Goal: Transaction & Acquisition: Purchase product/service

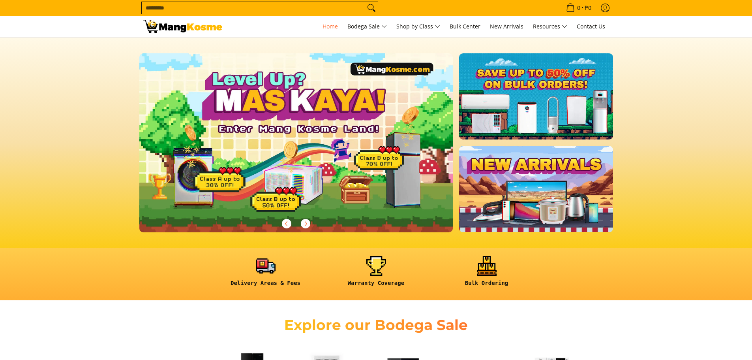
scroll to position [79, 0]
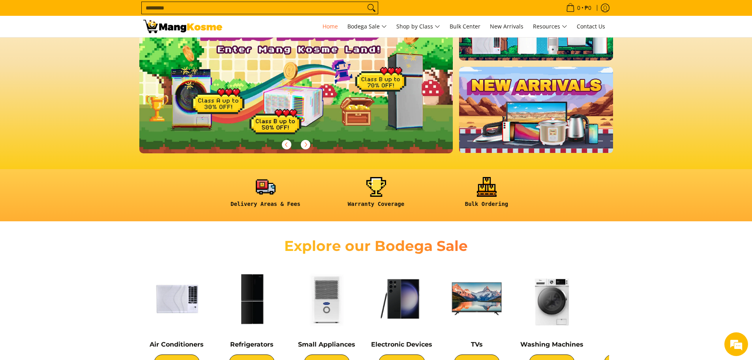
click at [277, 141] on div at bounding box center [296, 144] width 314 height 17
click at [308, 143] on icon "Next" at bounding box center [305, 144] width 6 height 6
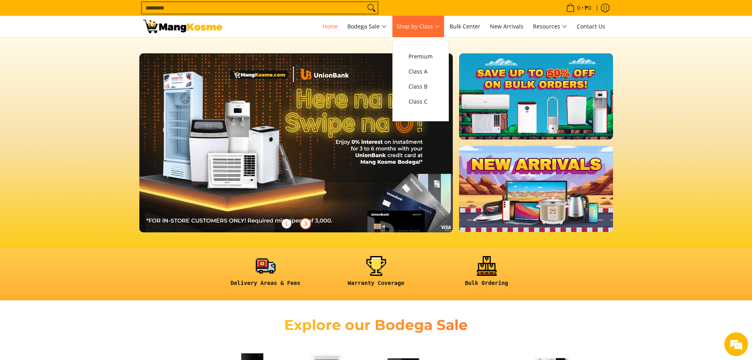
scroll to position [0, 0]
click at [429, 60] on span "Premium" at bounding box center [421, 57] width 24 height 10
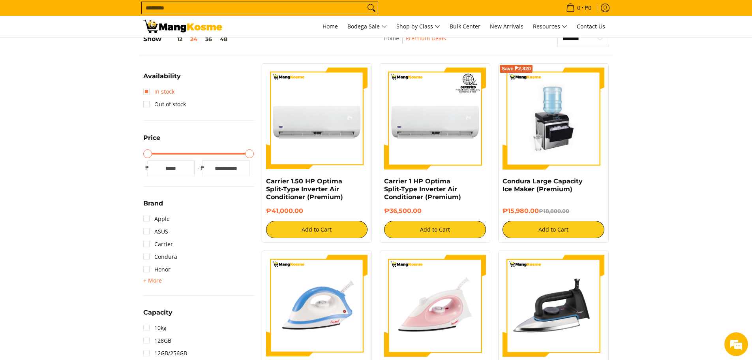
click at [148, 93] on link "In stock" at bounding box center [158, 91] width 31 height 13
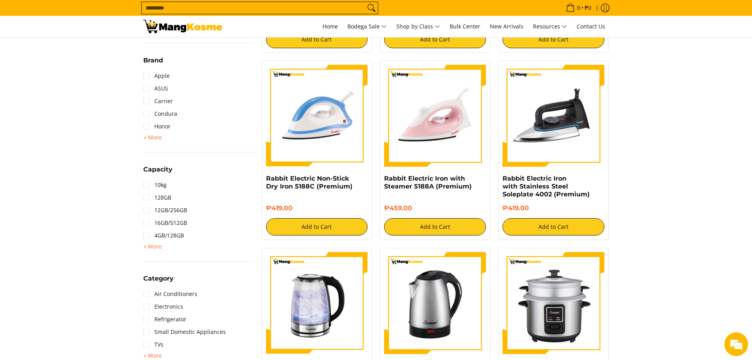
scroll to position [309, 0]
click at [147, 297] on link "Air Conditioners" at bounding box center [170, 293] width 54 height 13
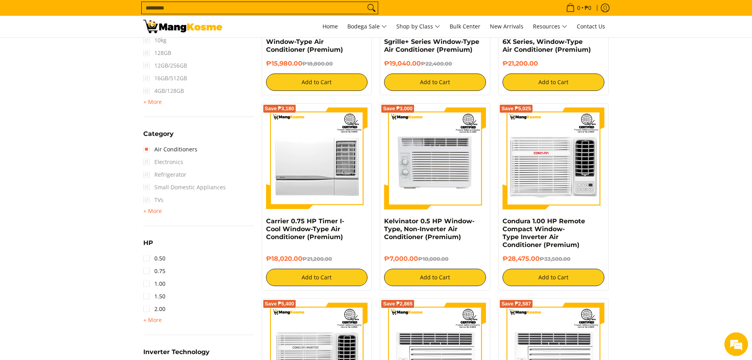
scroll to position [467, 0]
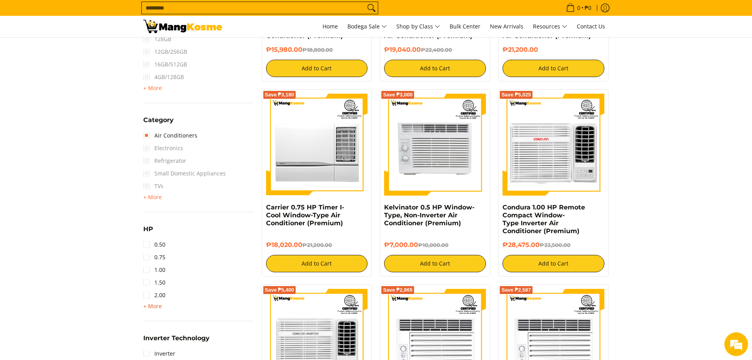
click at [153, 309] on span "+ More" at bounding box center [152, 306] width 19 height 6
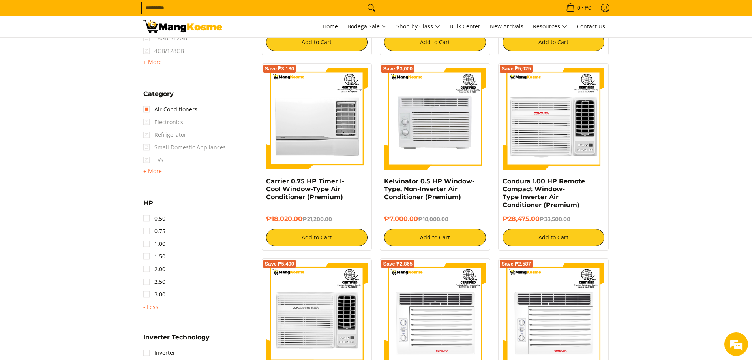
scroll to position [506, 0]
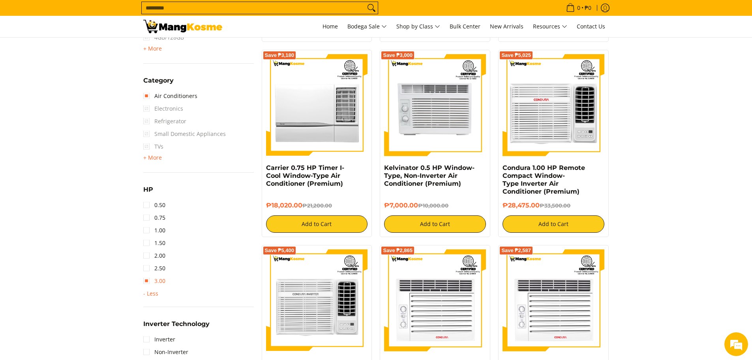
click at [147, 281] on link "3.00" at bounding box center [154, 280] width 22 height 13
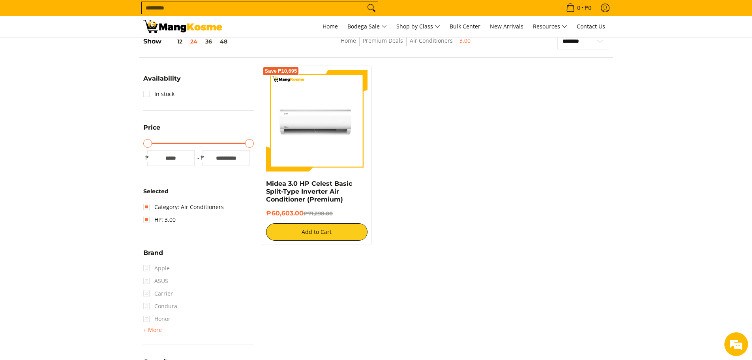
scroll to position [111, 0]
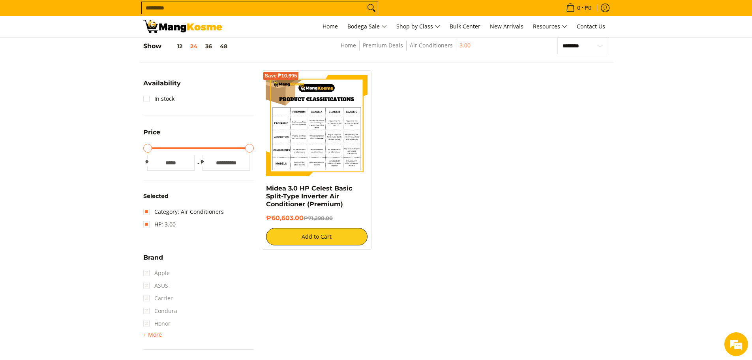
click at [298, 138] on img at bounding box center [317, 126] width 102 height 102
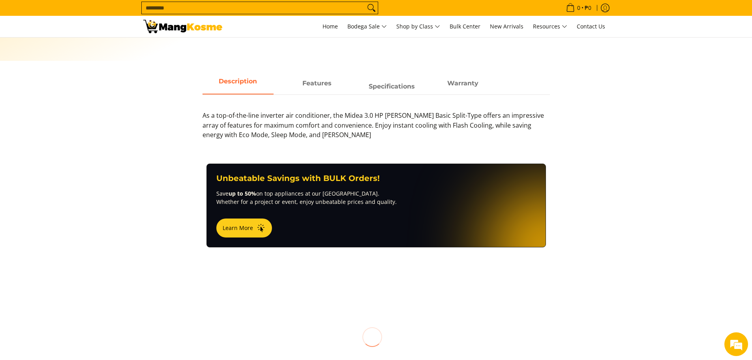
scroll to position [355, 0]
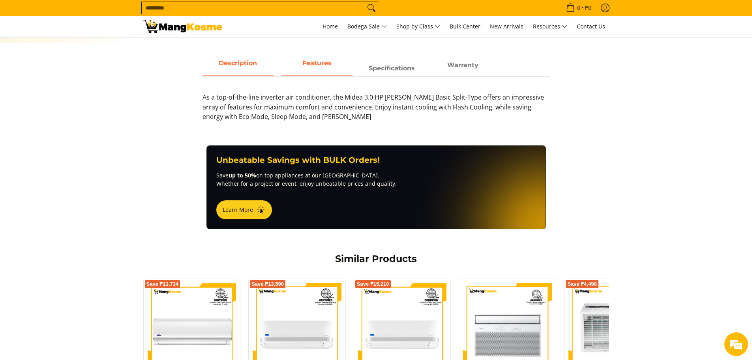
click at [336, 65] on span "Features" at bounding box center [317, 65] width 71 height 14
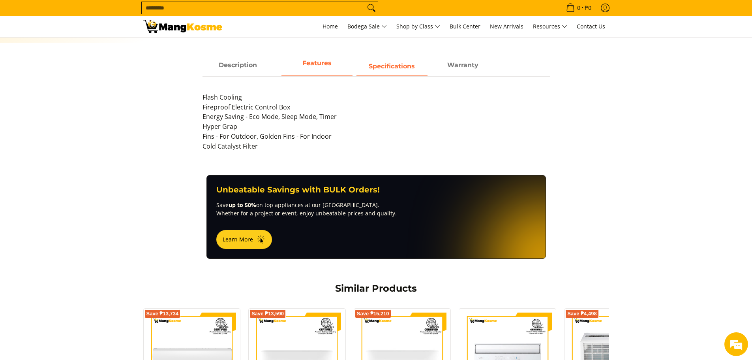
click at [379, 69] on strong "Specifications" at bounding box center [392, 66] width 46 height 8
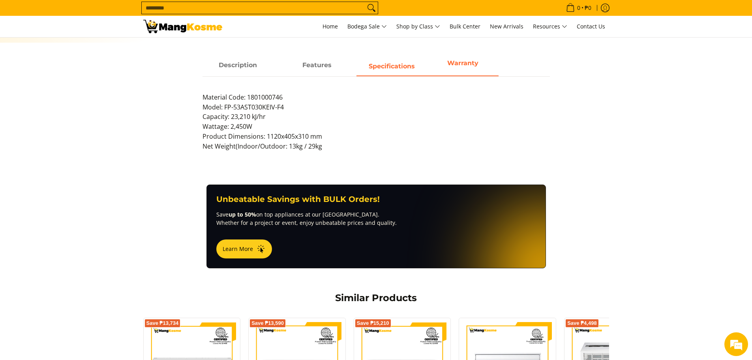
click at [446, 64] on span "Warranty" at bounding box center [463, 65] width 71 height 14
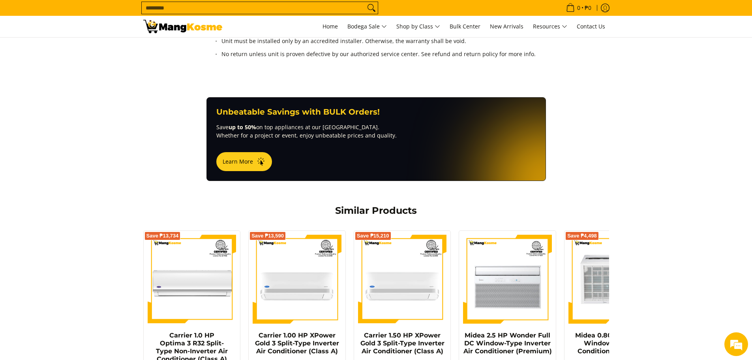
scroll to position [632, 0]
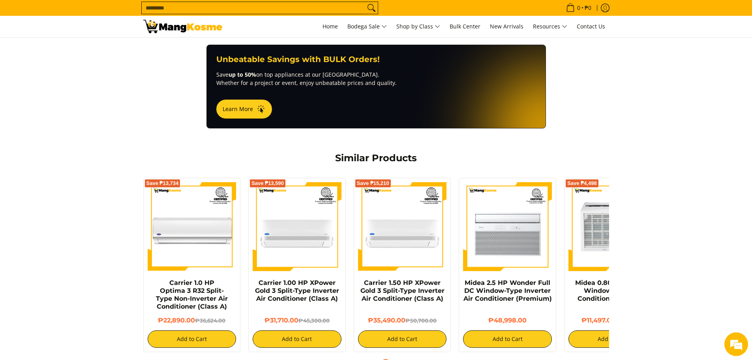
click at [386, 359] on icon "Next" at bounding box center [386, 364] width 6 height 6
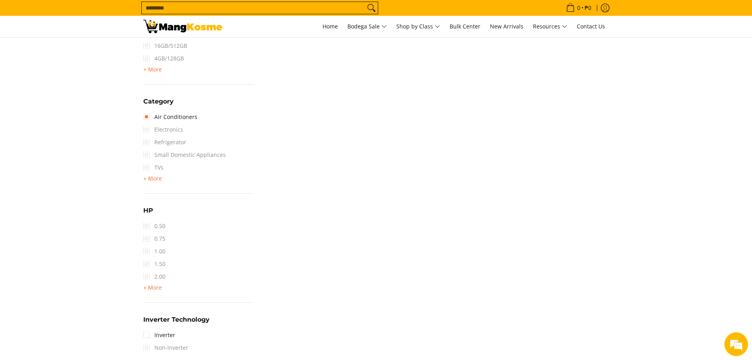
scroll to position [506, 0]
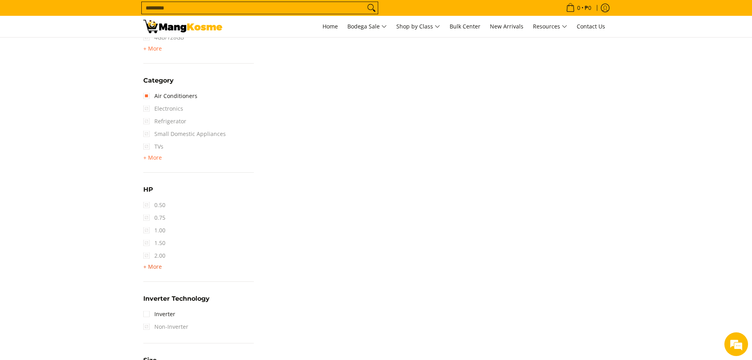
click at [155, 267] on span "+ More" at bounding box center [152, 266] width 19 height 6
click at [146, 268] on span "2.50" at bounding box center [154, 268] width 22 height 13
click at [145, 254] on span "2.00" at bounding box center [154, 255] width 22 height 13
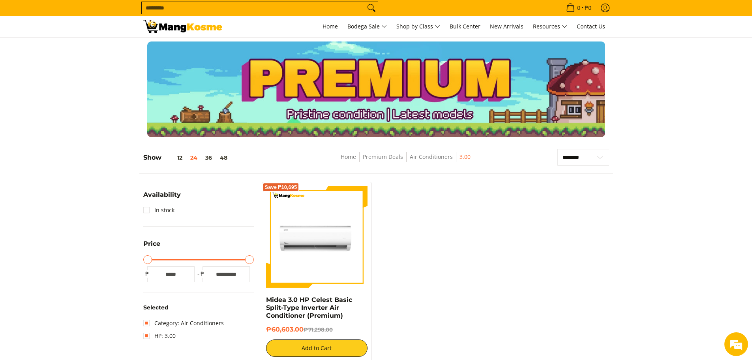
scroll to position [0, 0]
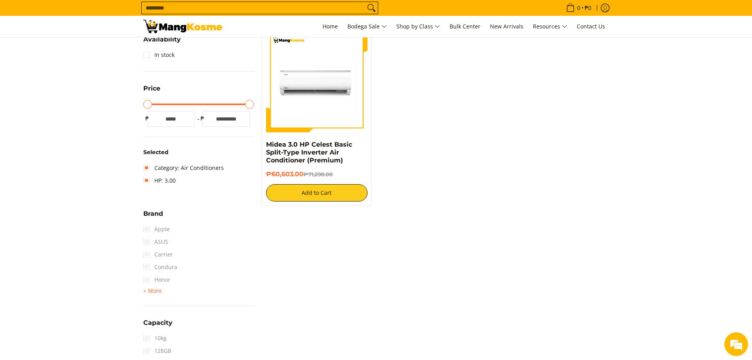
scroll to position [158, 0]
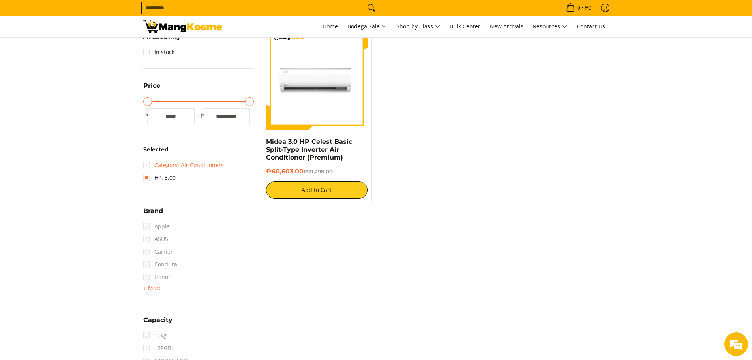
click at [146, 165] on link "Category: Air Conditioners" at bounding box center [183, 165] width 81 height 13
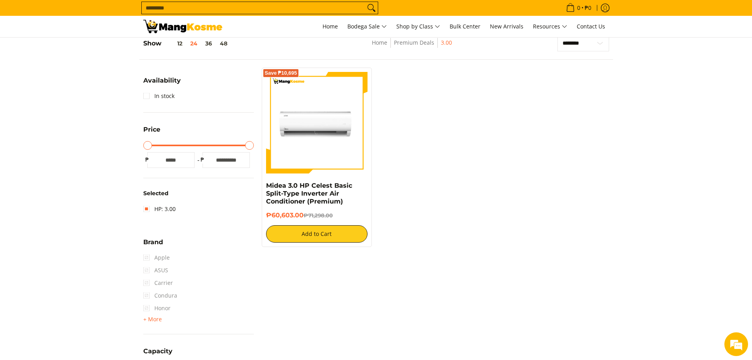
scroll to position [111, 0]
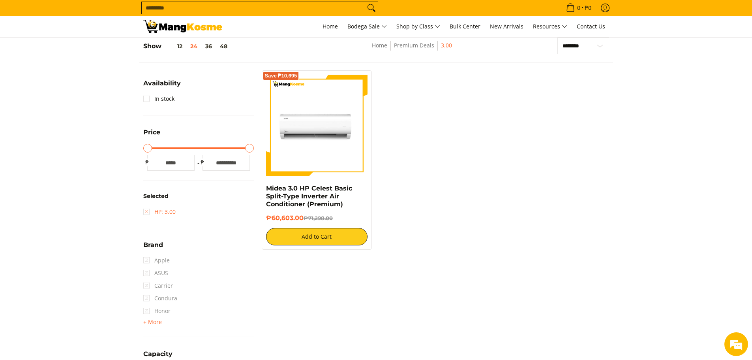
click at [147, 214] on link "HP: 3.00" at bounding box center [159, 211] width 32 height 13
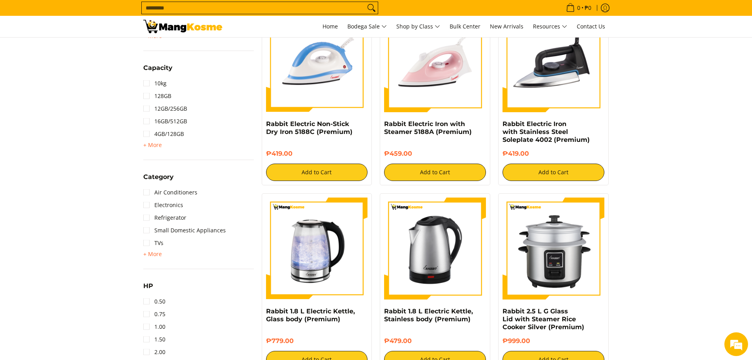
scroll to position [388, 0]
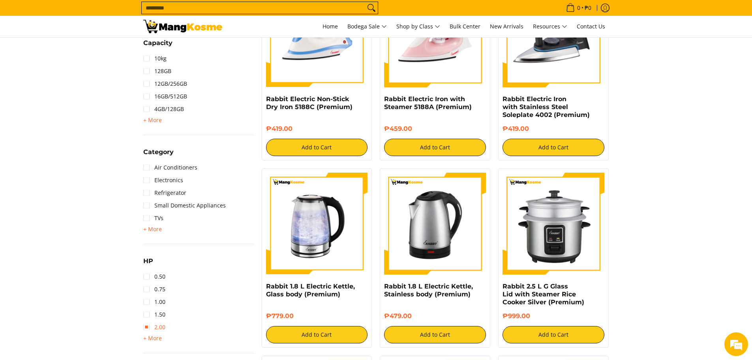
click at [148, 326] on link "2.00" at bounding box center [154, 327] width 22 height 13
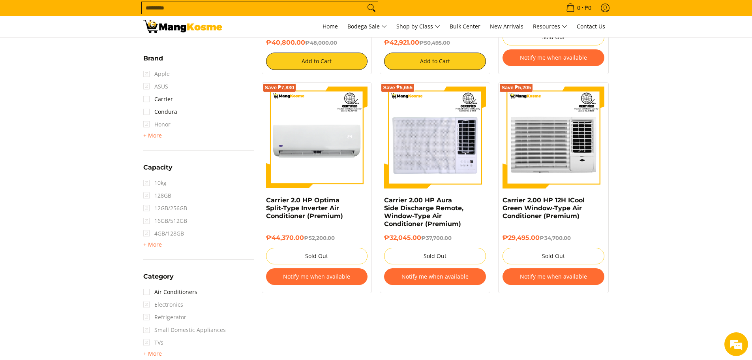
scroll to position [547, 0]
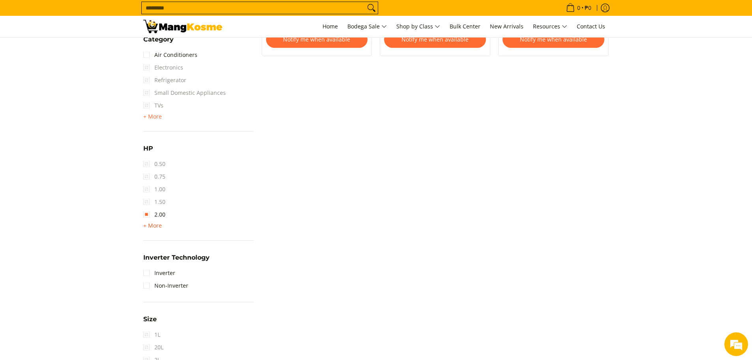
click at [158, 224] on span "+ More" at bounding box center [152, 225] width 19 height 6
click at [148, 229] on span "2.50" at bounding box center [154, 227] width 22 height 13
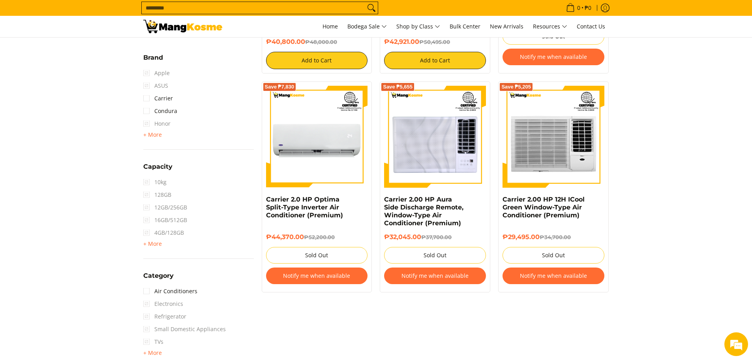
scroll to position [310, 0]
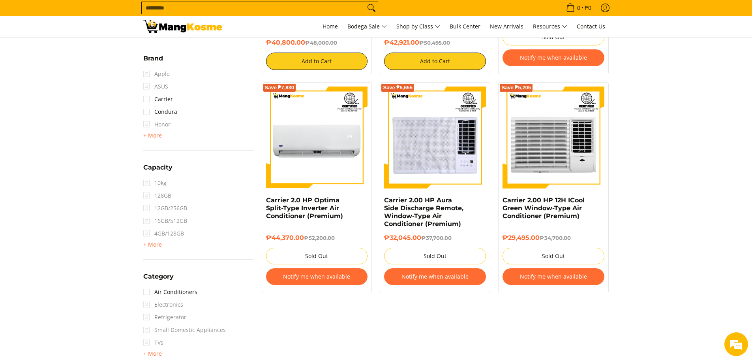
click at [107, 154] on section "**********" at bounding box center [376, 367] width 752 height 1073
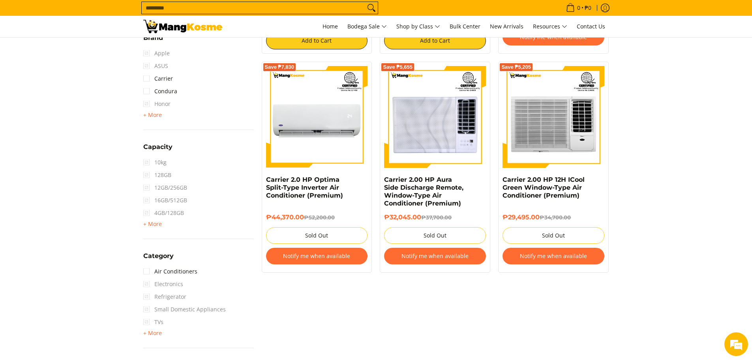
scroll to position [350, 0]
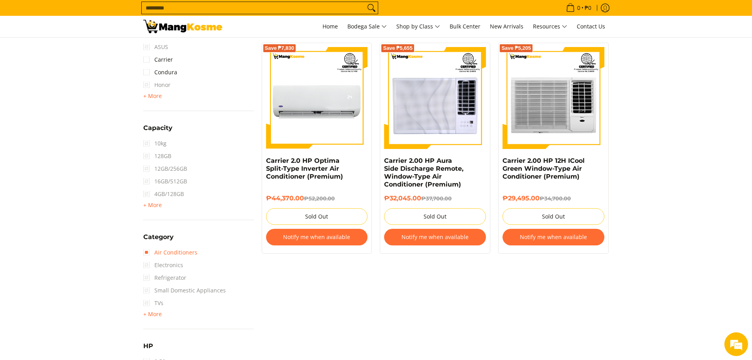
click at [148, 252] on link "Air Conditioners" at bounding box center [170, 252] width 54 height 13
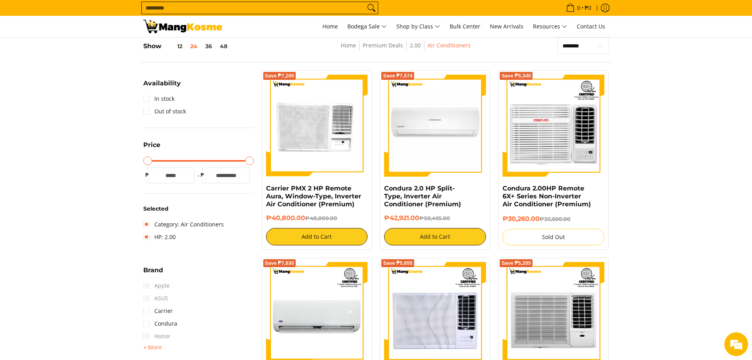
scroll to position [151, 0]
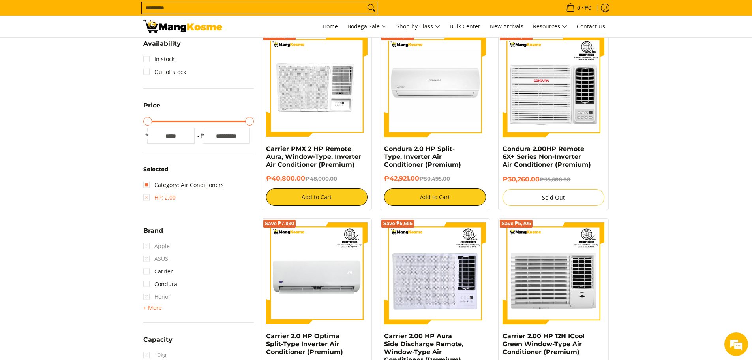
click at [149, 198] on link "HP: 2.00" at bounding box center [159, 197] width 32 height 13
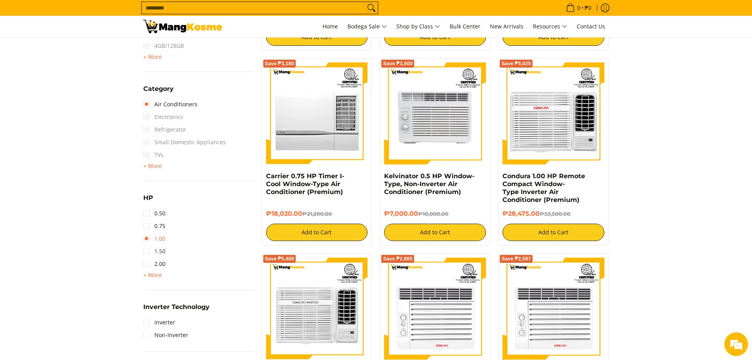
scroll to position [506, 0]
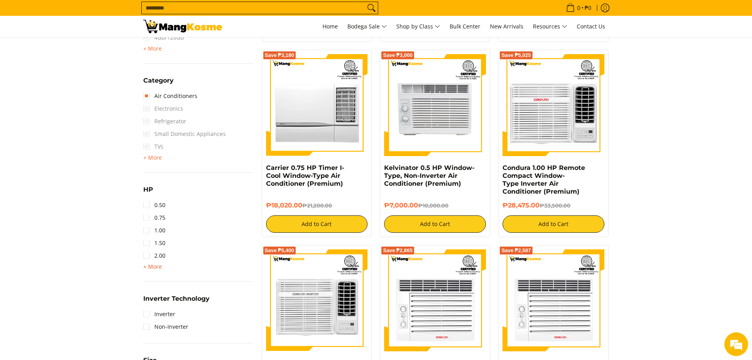
click at [155, 265] on span "+ More" at bounding box center [152, 266] width 19 height 6
click at [157, 281] on link "3.00" at bounding box center [154, 280] width 22 height 13
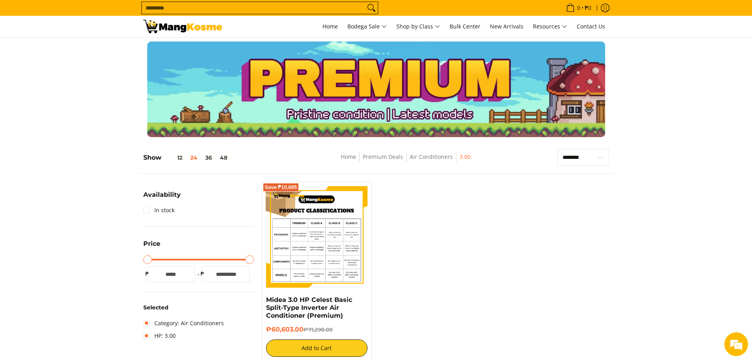
click at [297, 219] on img at bounding box center [317, 237] width 102 height 102
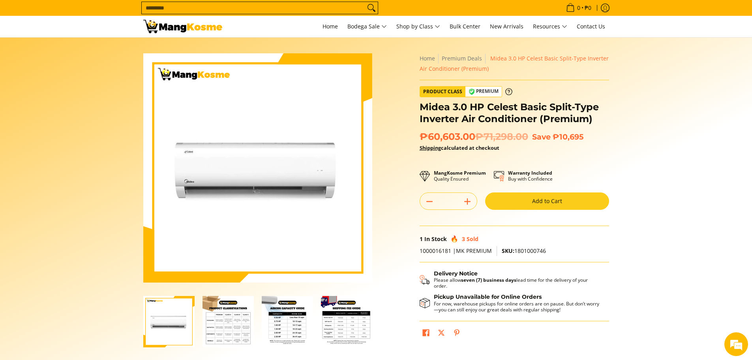
click at [351, 320] on img "Midea 3.0 HP Celest Basic Split-Type Inverter Air Conditioner (Premium)-4" at bounding box center [346, 321] width 51 height 51
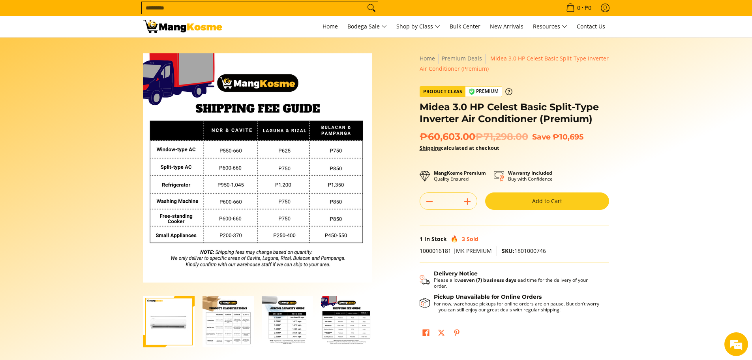
click at [289, 326] on img "Midea 3.0 HP Celest Basic Split-Type Inverter Air Conditioner (Premium)-3" at bounding box center [287, 321] width 51 height 51
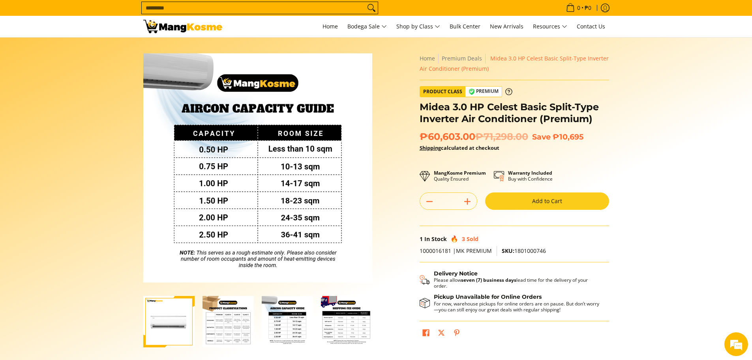
click at [237, 325] on img "Midea 3.0 HP Celest Basic Split-Type Inverter Air Conditioner (Premium)-2" at bounding box center [228, 321] width 51 height 51
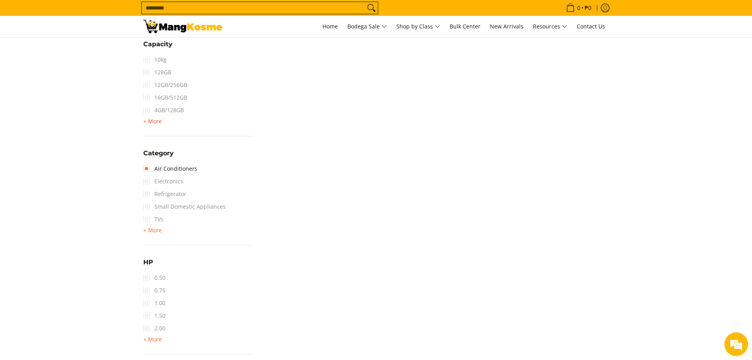
scroll to position [434, 0]
click at [148, 342] on span "+ More" at bounding box center [152, 338] width 19 height 6
click at [145, 353] on link "3.00" at bounding box center [154, 352] width 22 height 13
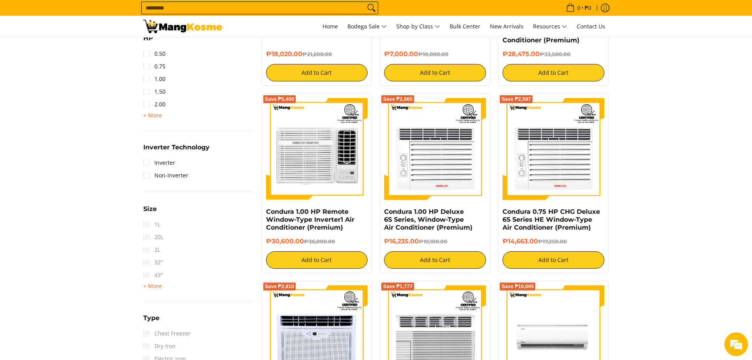
scroll to position [645, 0]
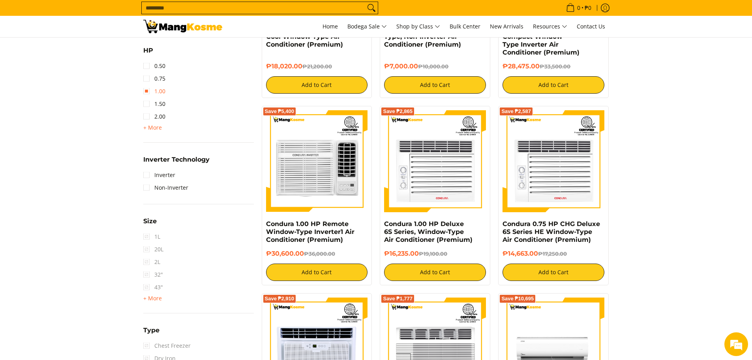
click at [146, 89] on link "1.00" at bounding box center [154, 91] width 22 height 13
